Goal: Navigation & Orientation: Find specific page/section

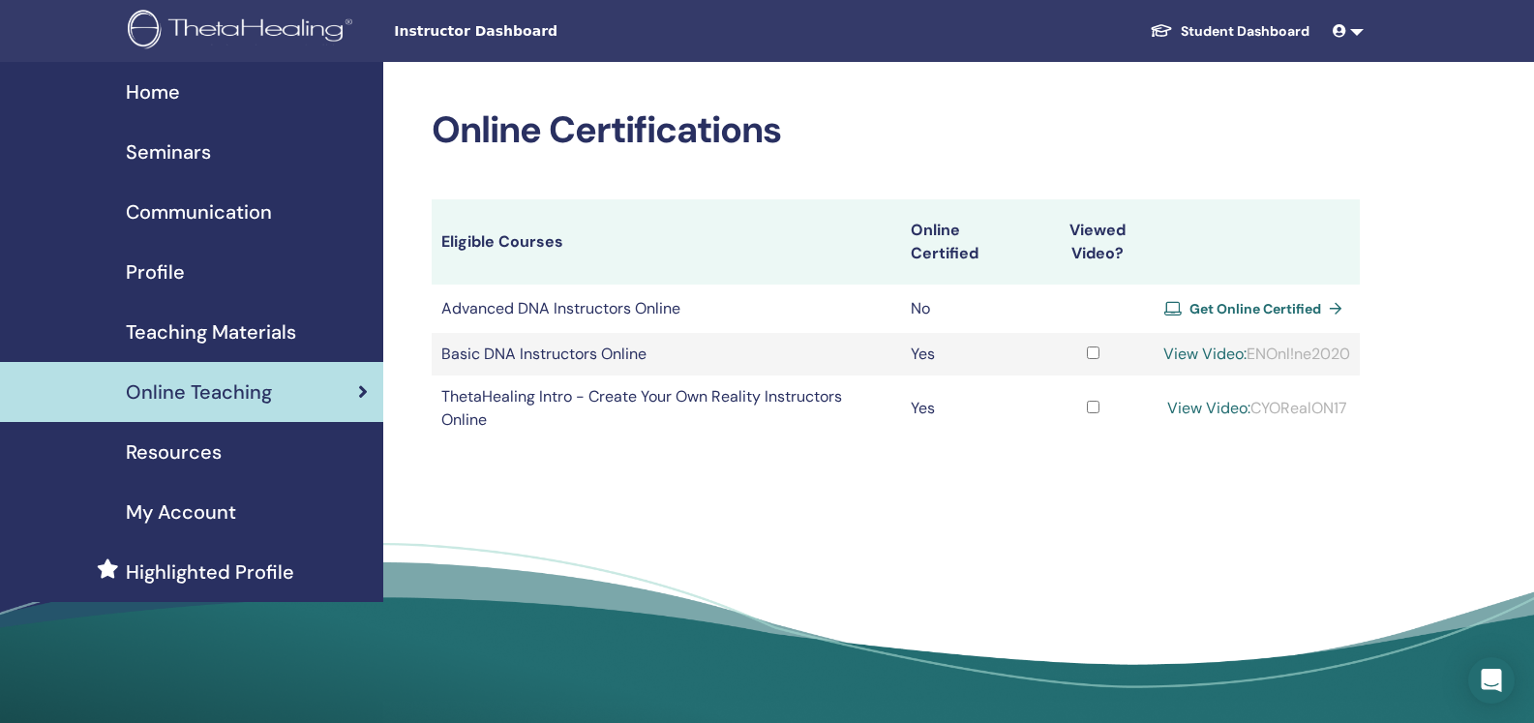
click at [1247, 344] on link "View Video:" at bounding box center [1204, 354] width 83 height 20
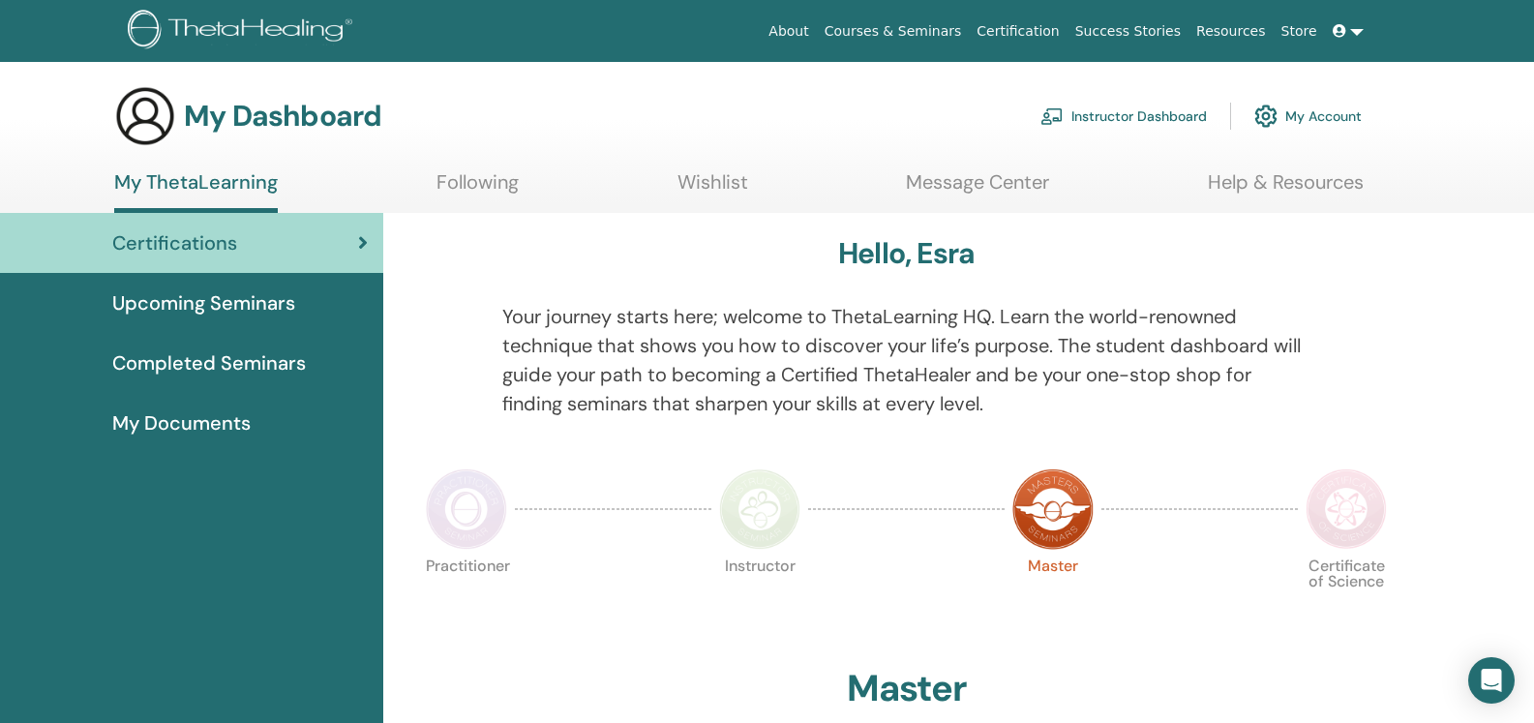
click at [1148, 115] on link "Instructor Dashboard" at bounding box center [1123, 116] width 166 height 43
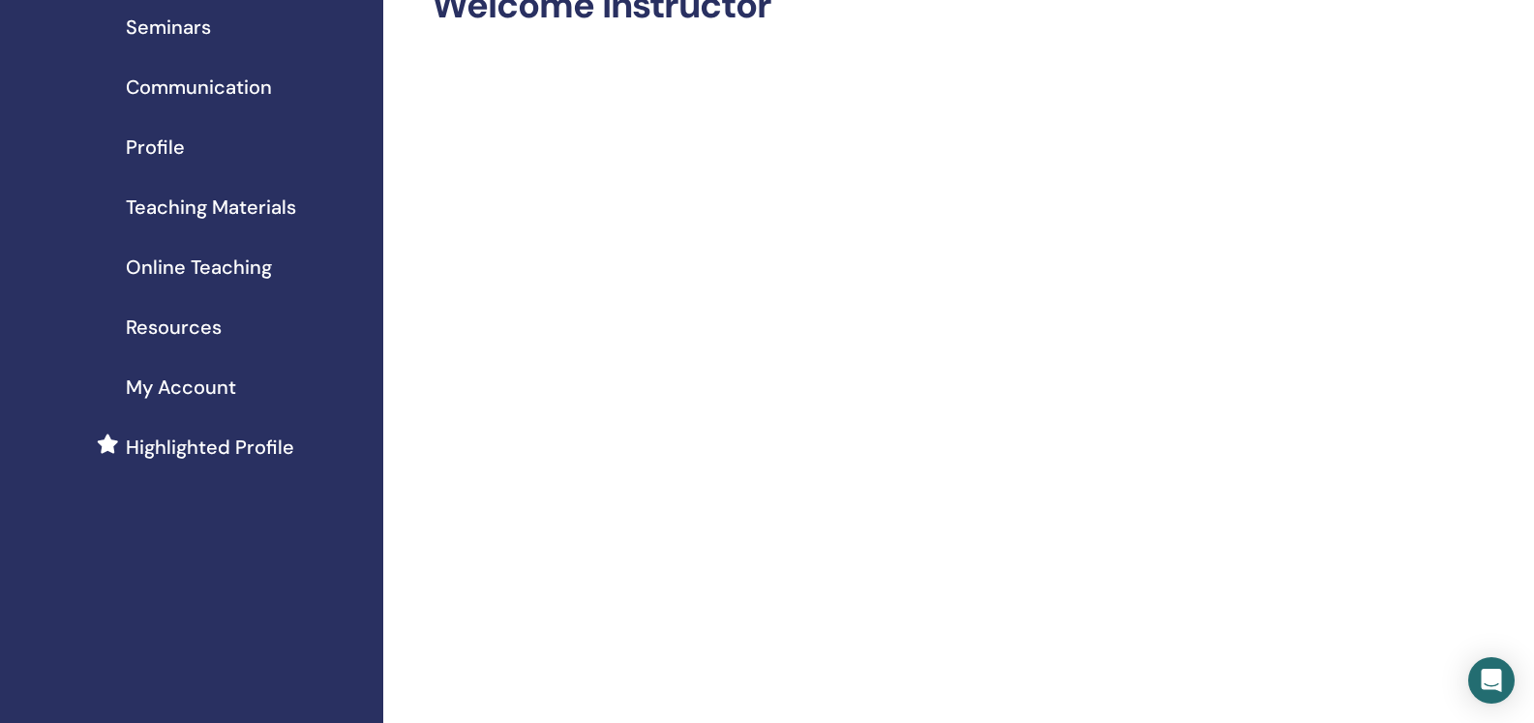
scroll to position [97, 0]
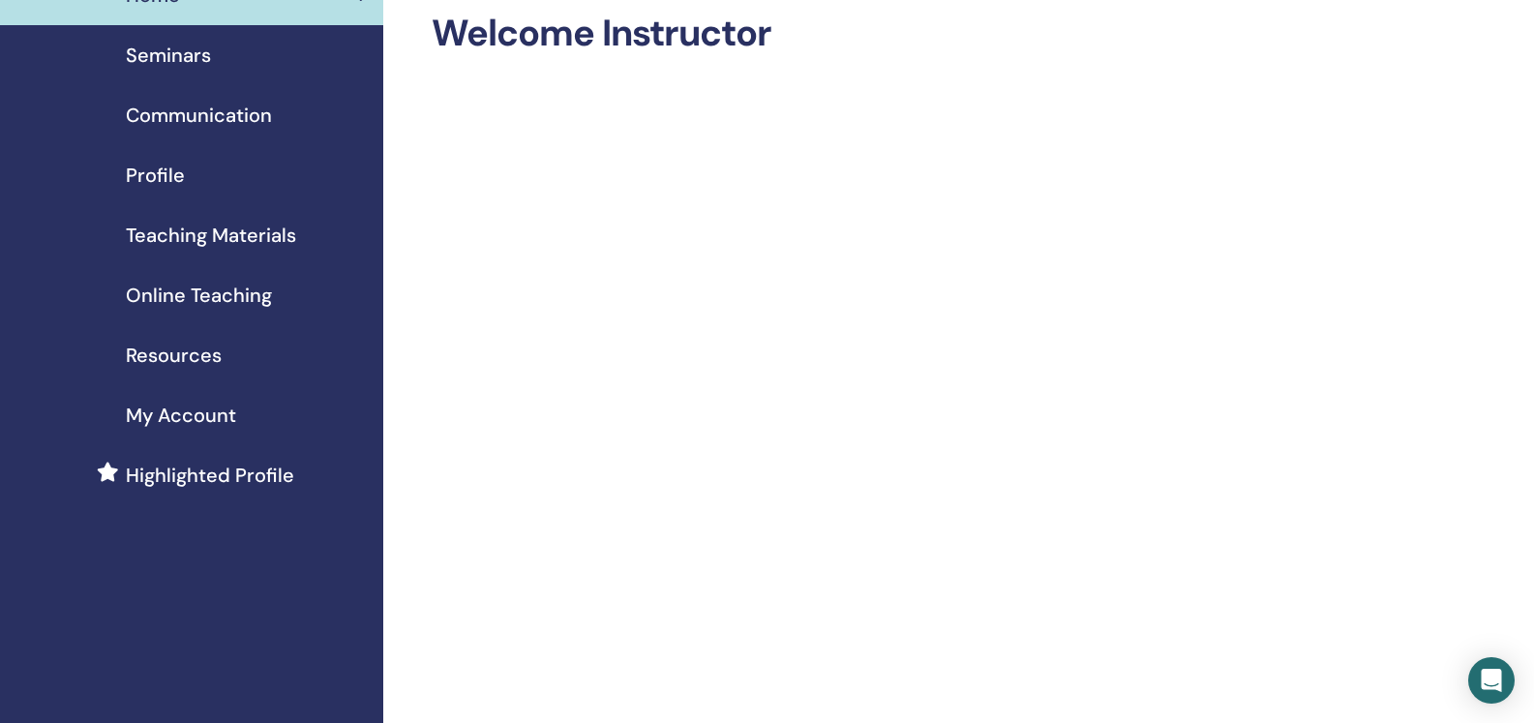
click at [226, 291] on span "Online Teaching" at bounding box center [199, 295] width 146 height 29
